Goal: Information Seeking & Learning: Learn about a topic

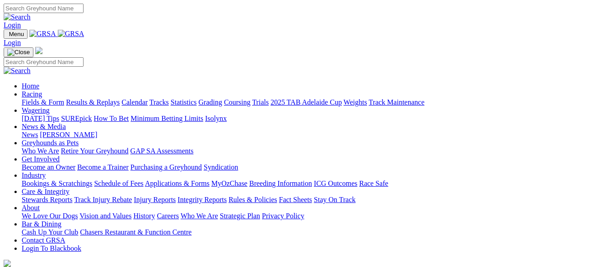
scroll to position [316, 0]
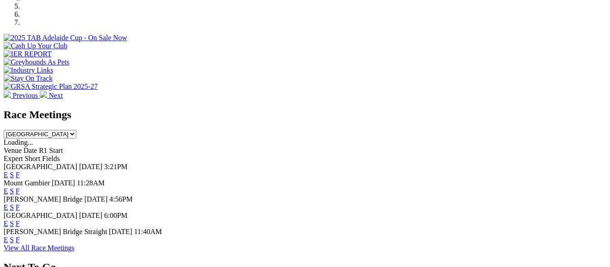
click at [20, 220] on link "F" at bounding box center [18, 224] width 4 height 8
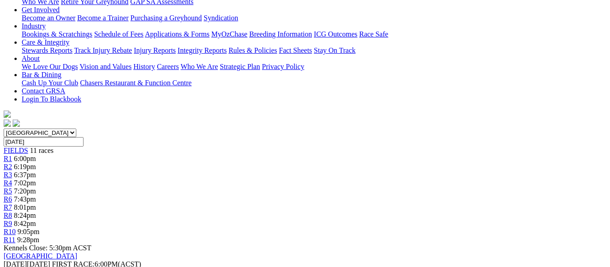
scroll to position [199, 0]
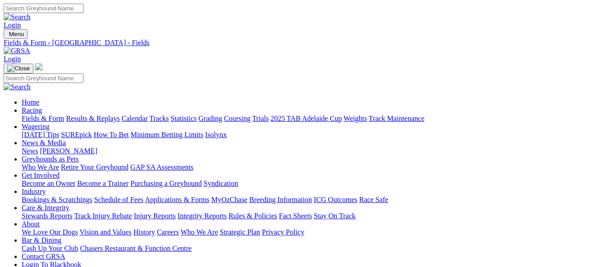
scroll to position [234, 0]
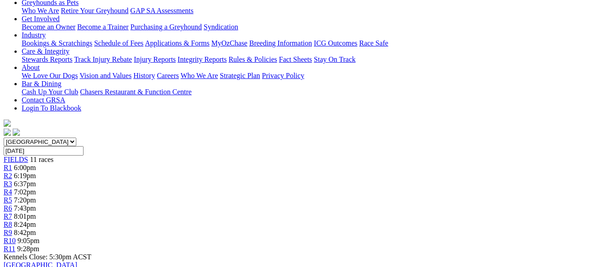
scroll to position [168, 0]
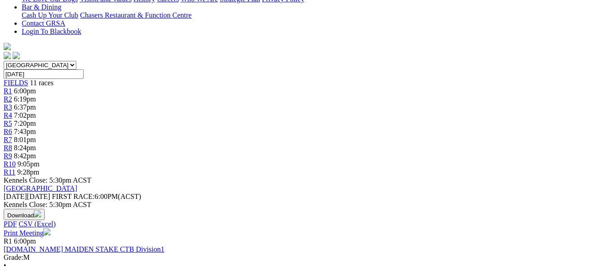
scroll to position [217, 0]
